Goal: Find specific page/section: Find specific page/section

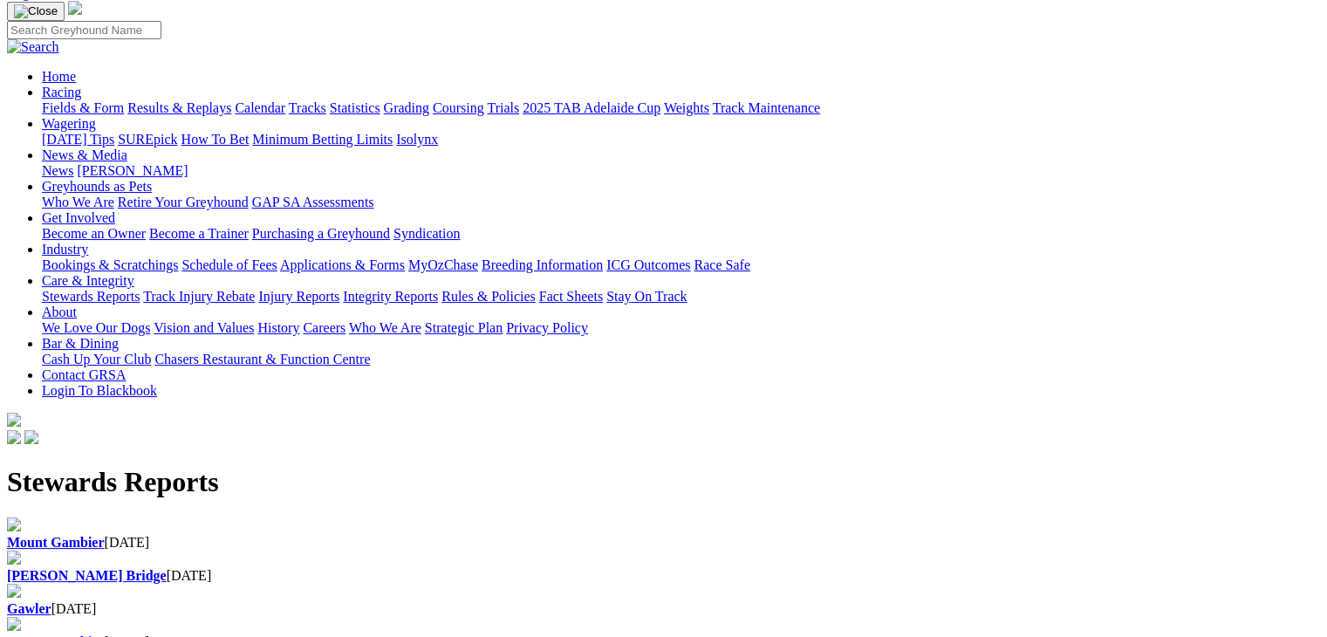
scroll to position [152, 0]
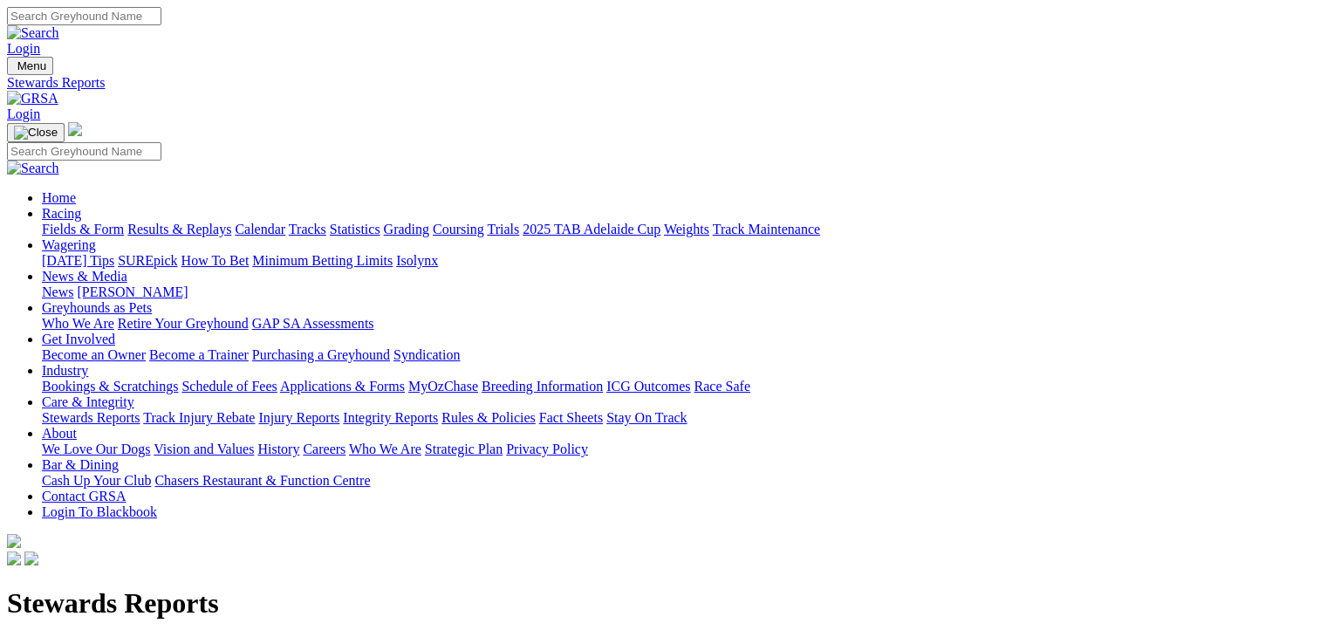
click at [339, 410] on link "Injury Reports" at bounding box center [298, 417] width 81 height 15
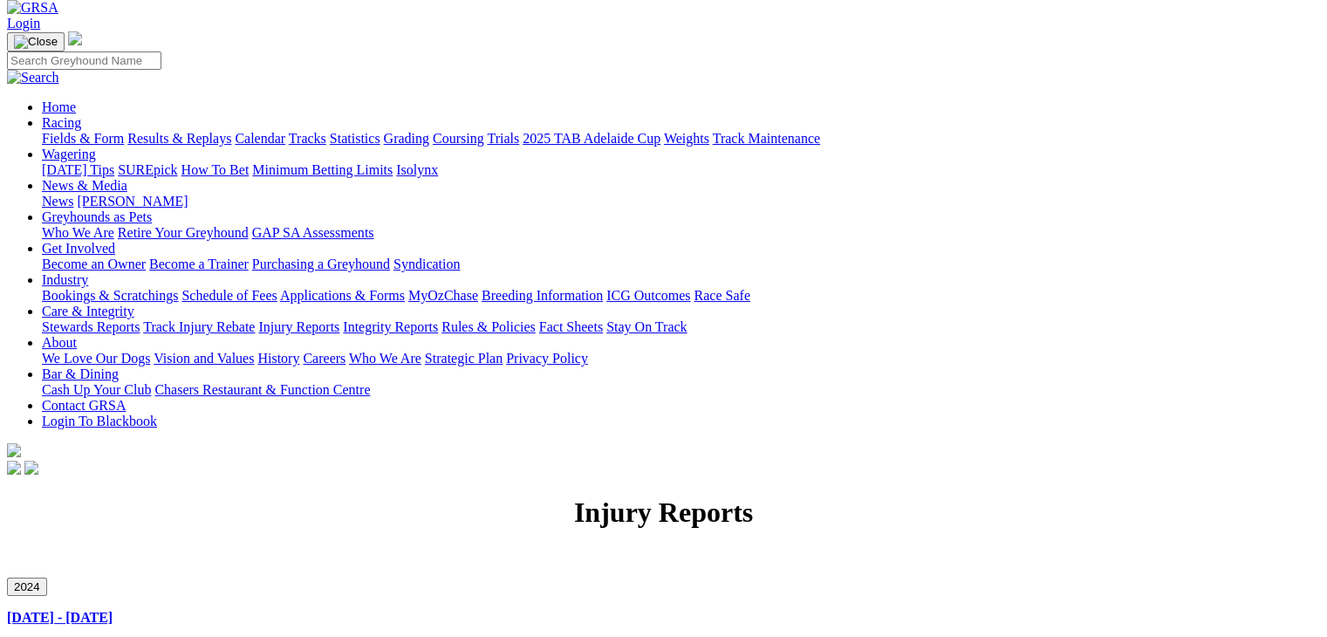
scroll to position [197, 0]
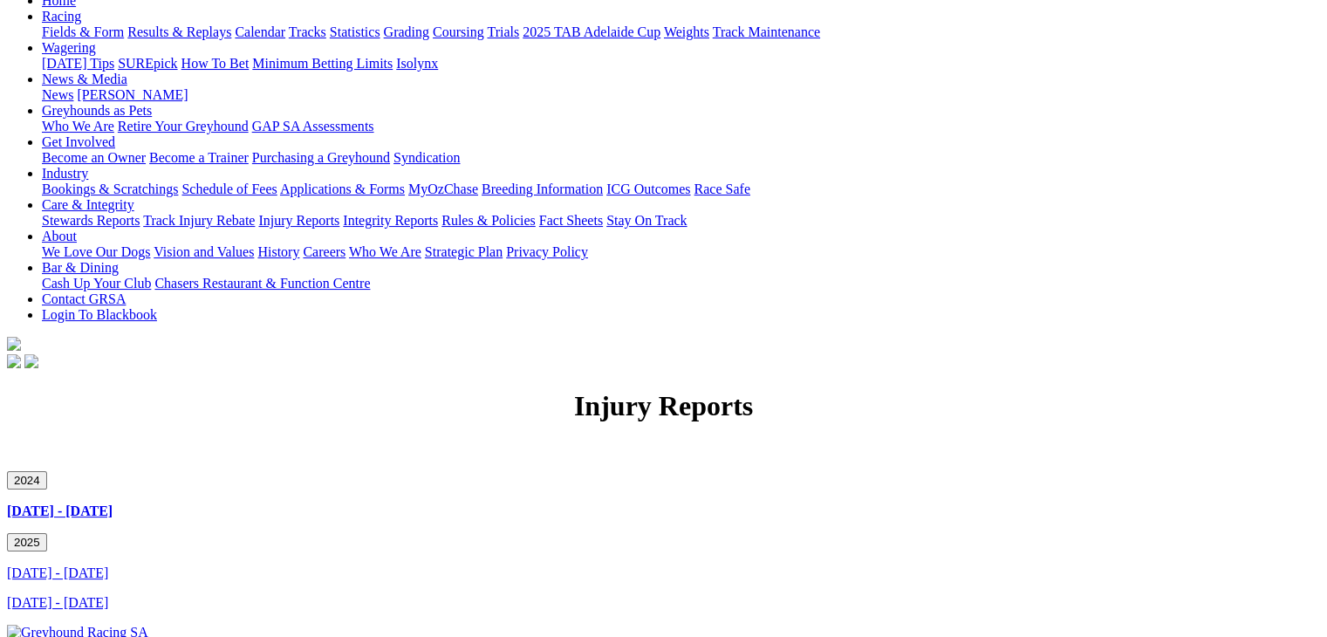
click at [108, 595] on link "[DATE] - [DATE]" at bounding box center [57, 602] width 101 height 15
